Goal: Transaction & Acquisition: Purchase product/service

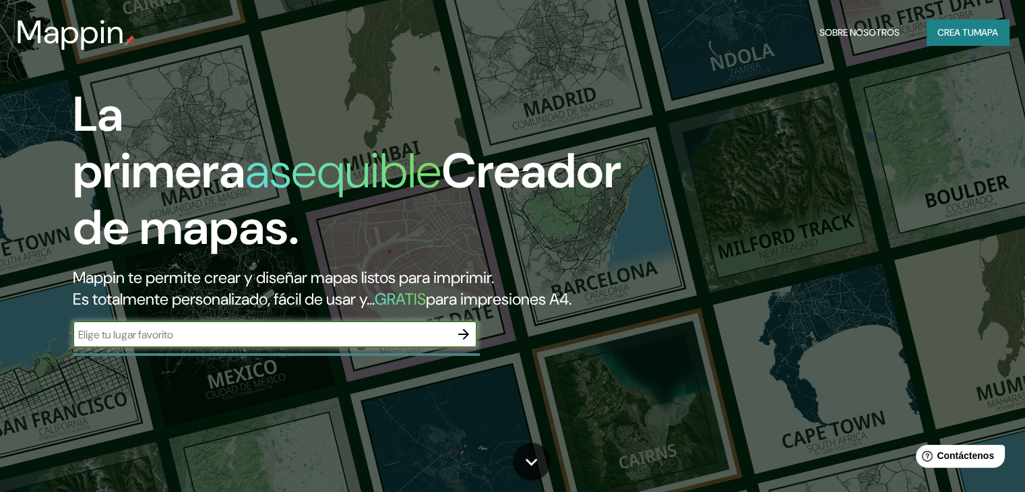
click at [949, 32] on font "Crea tu" at bounding box center [955, 32] width 36 height 12
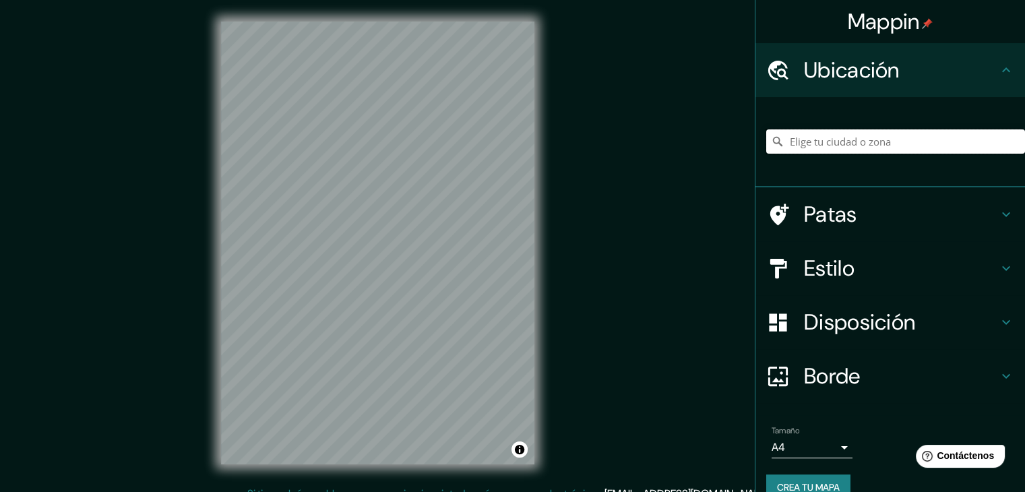
click at [814, 146] on input "Elige tu ciudad o zona" at bounding box center [895, 141] width 259 height 24
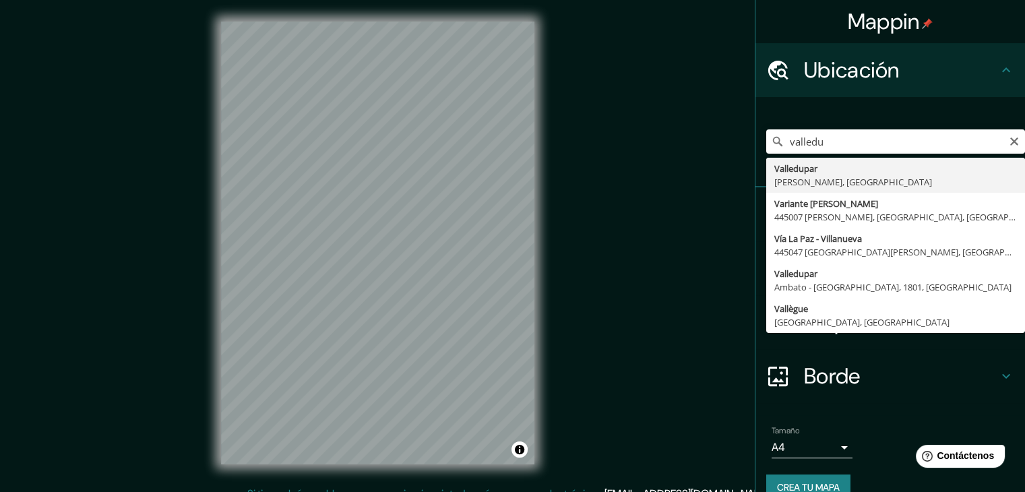
type input "Valledupar, [GEOGRAPHIC_DATA], [GEOGRAPHIC_DATA]"
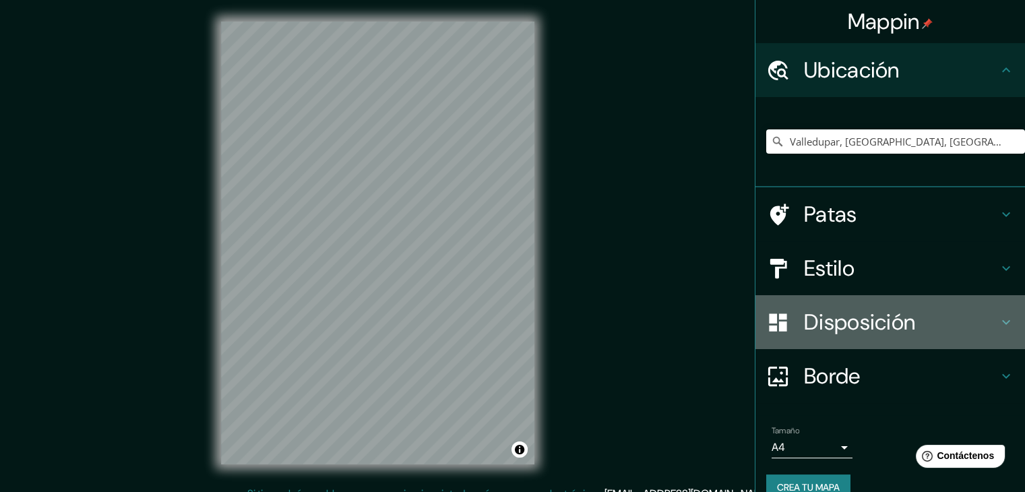
click at [992, 334] on div "Disposición" at bounding box center [889, 322] width 269 height 54
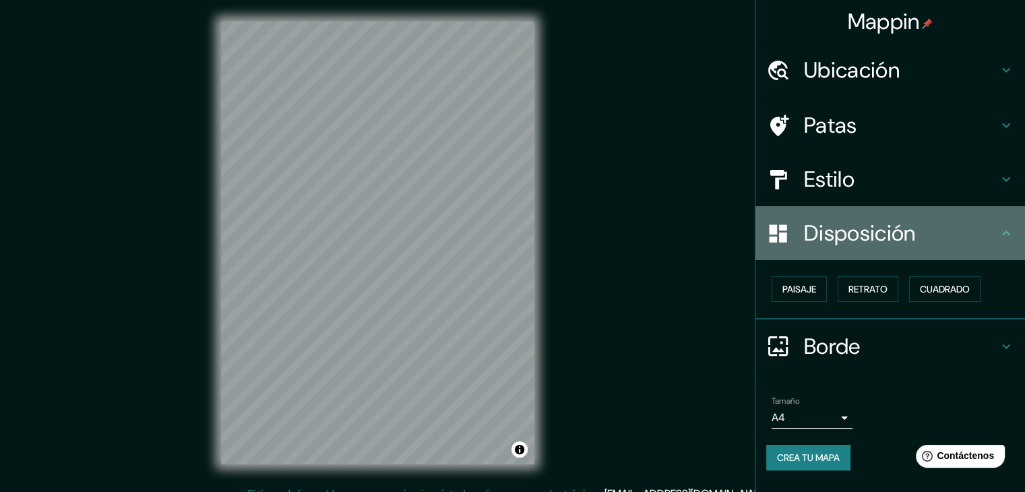
click at [994, 236] on h4 "Disposición" at bounding box center [901, 233] width 194 height 27
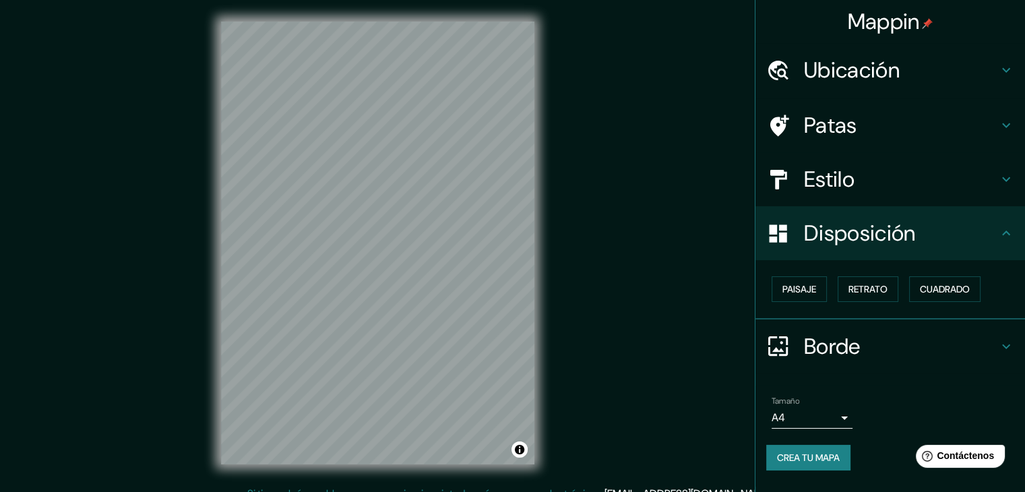
click at [1006, 228] on icon at bounding box center [1006, 233] width 16 height 16
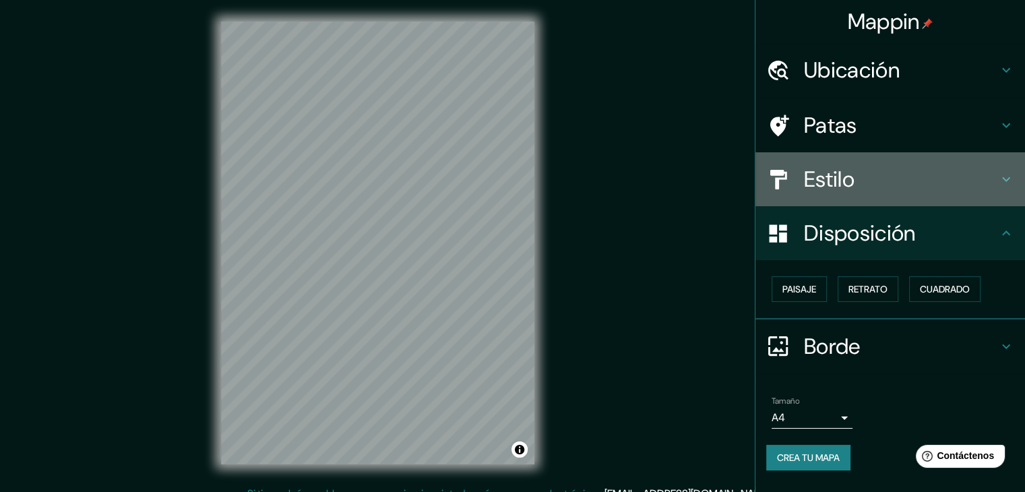
click at [1010, 176] on icon at bounding box center [1006, 179] width 16 height 16
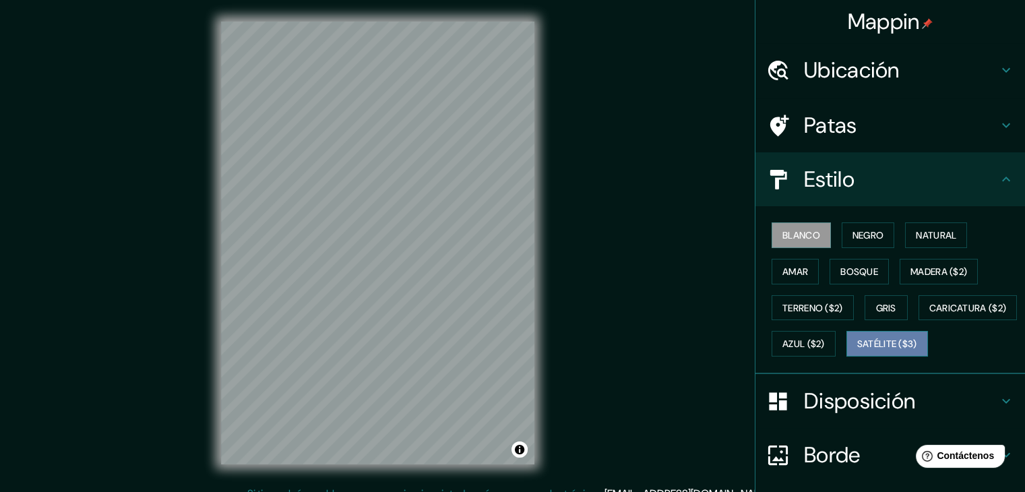
click at [857, 350] on font "Satélite ($3)" at bounding box center [887, 344] width 60 height 12
click at [199, 320] on div "© Mapbox © OpenStreetMap Improve this map © Maxar" at bounding box center [377, 243] width 356 height 486
